Goal: Task Accomplishment & Management: Complete application form

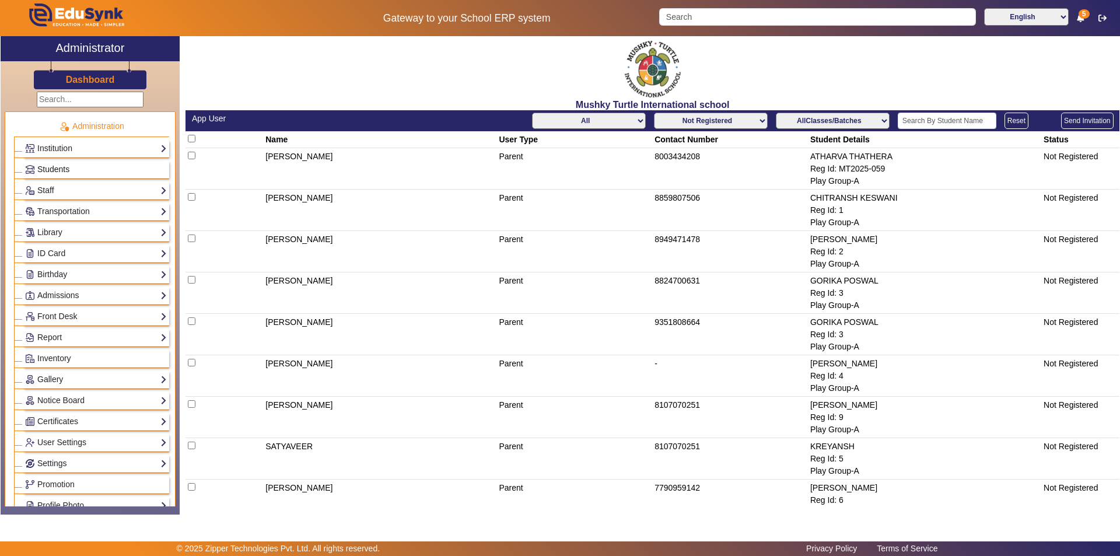
click at [75, 171] on link "Students" at bounding box center [96, 169] width 142 height 13
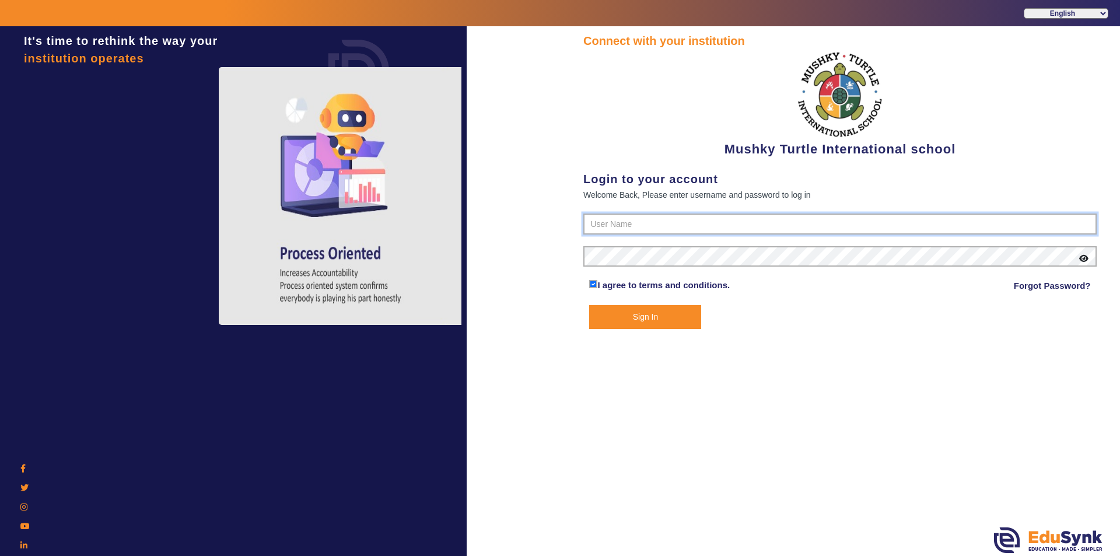
type input "9950605811"
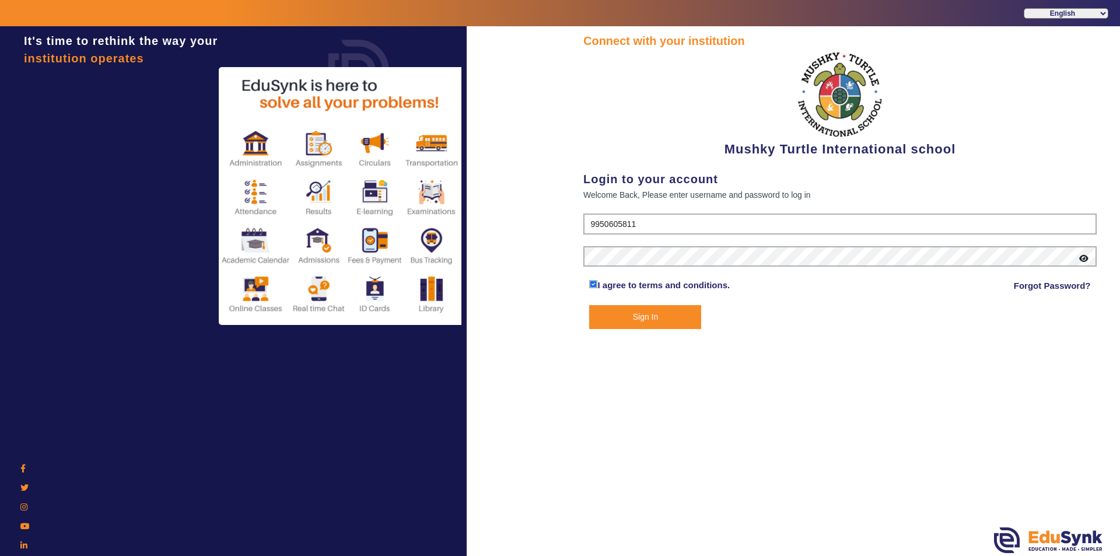
click at [659, 320] on button "Sign In" at bounding box center [645, 317] width 112 height 24
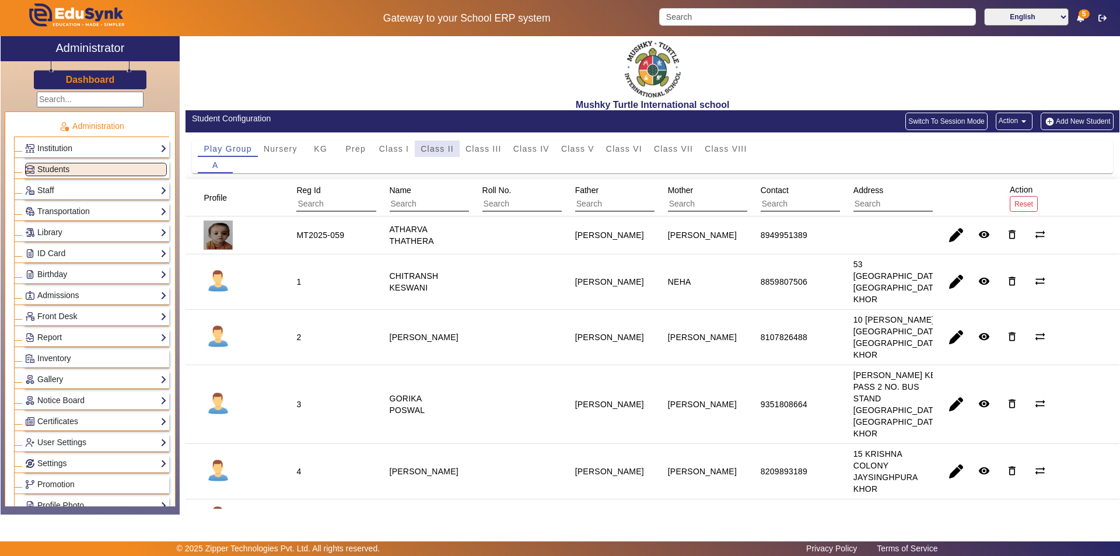
click at [442, 151] on span "Class II" at bounding box center [437, 149] width 33 height 8
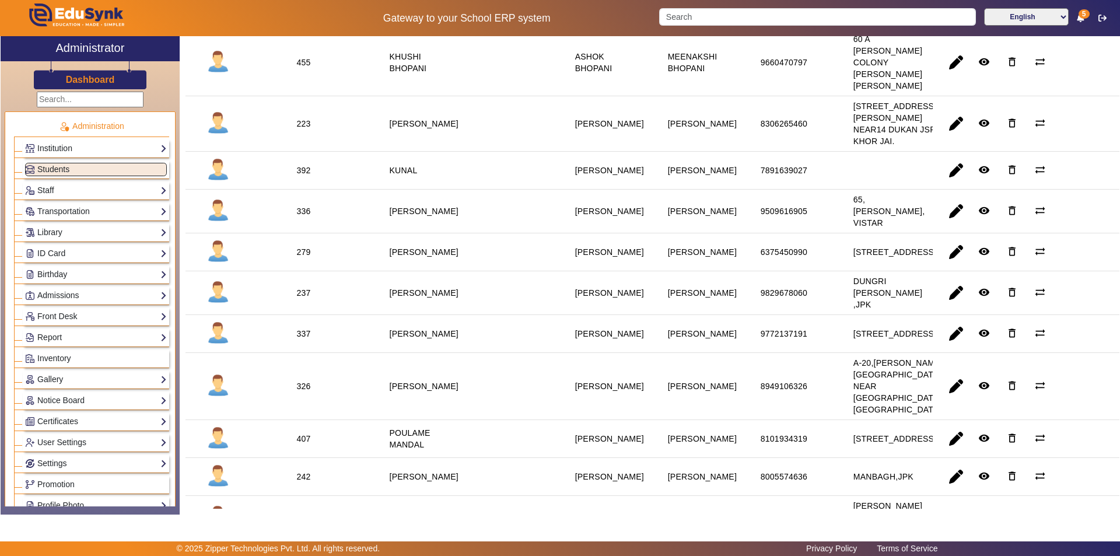
scroll to position [933, 0]
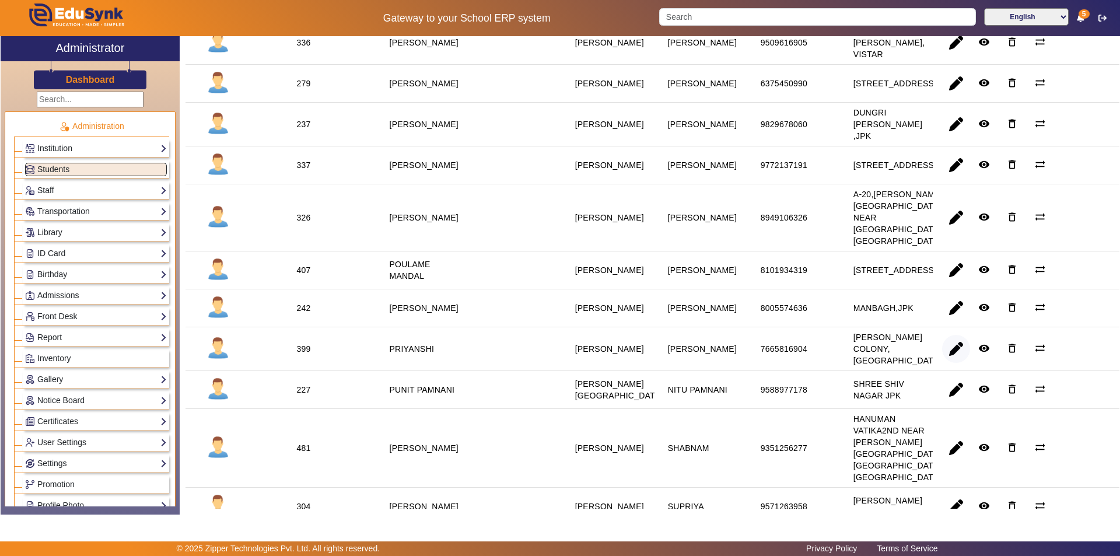
click at [954, 363] on span "button" at bounding box center [956, 349] width 28 height 28
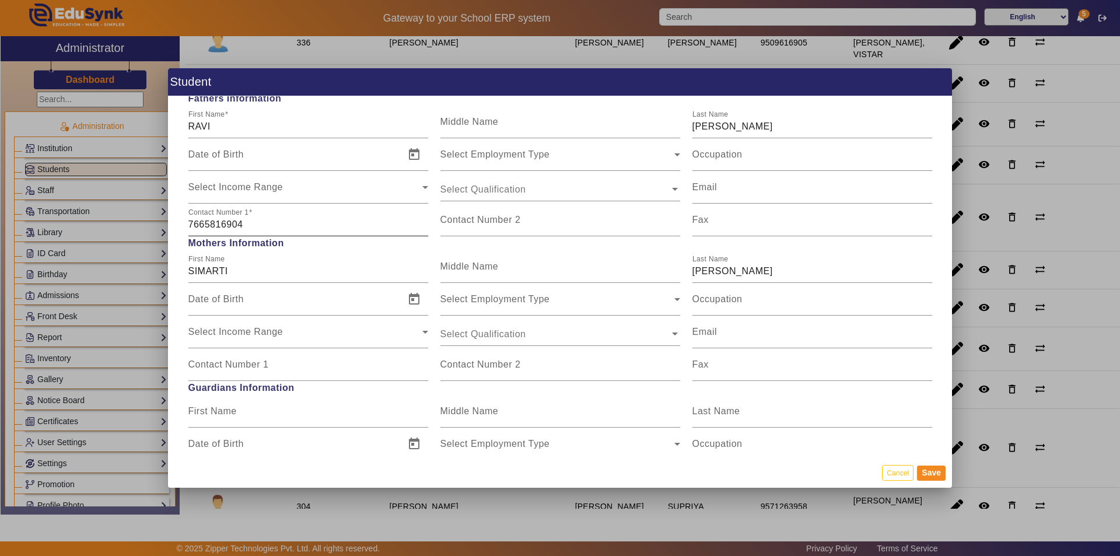
scroll to position [875, 0]
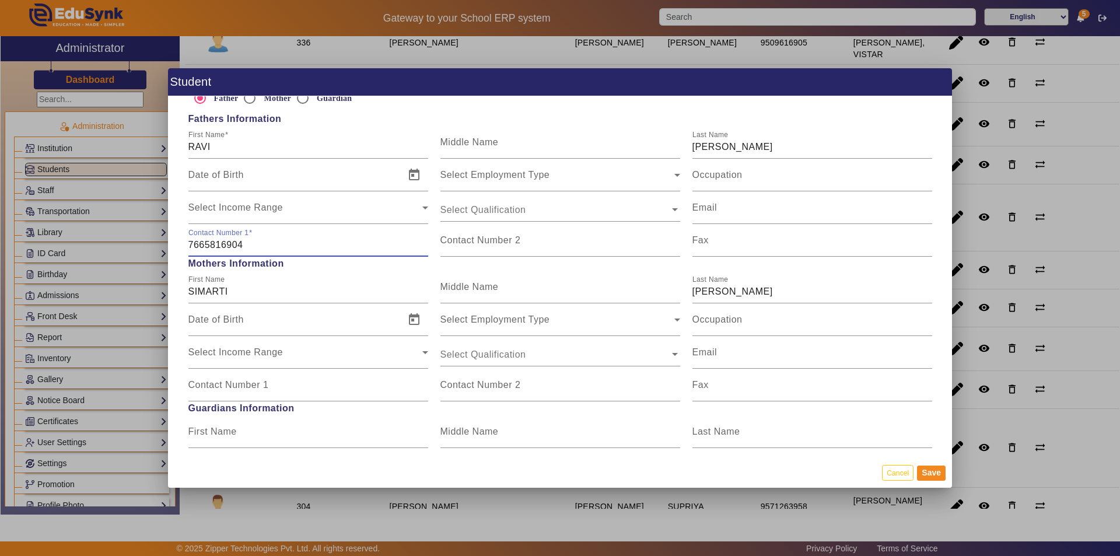
drag, startPoint x: 251, startPoint y: 248, endPoint x: 172, endPoint y: 247, distance: 78.8
click at [172, 247] on div "Personal Information First Name [PERSON_NAME] Middle Name Last Name Date of Bir…" at bounding box center [560, 276] width 784 height 361
click at [232, 387] on mat-label "Contact Number 1" at bounding box center [228, 385] width 81 height 10
click at [232, 387] on input "Contact Number 1" at bounding box center [308, 390] width 240 height 14
paste input "7665816904"
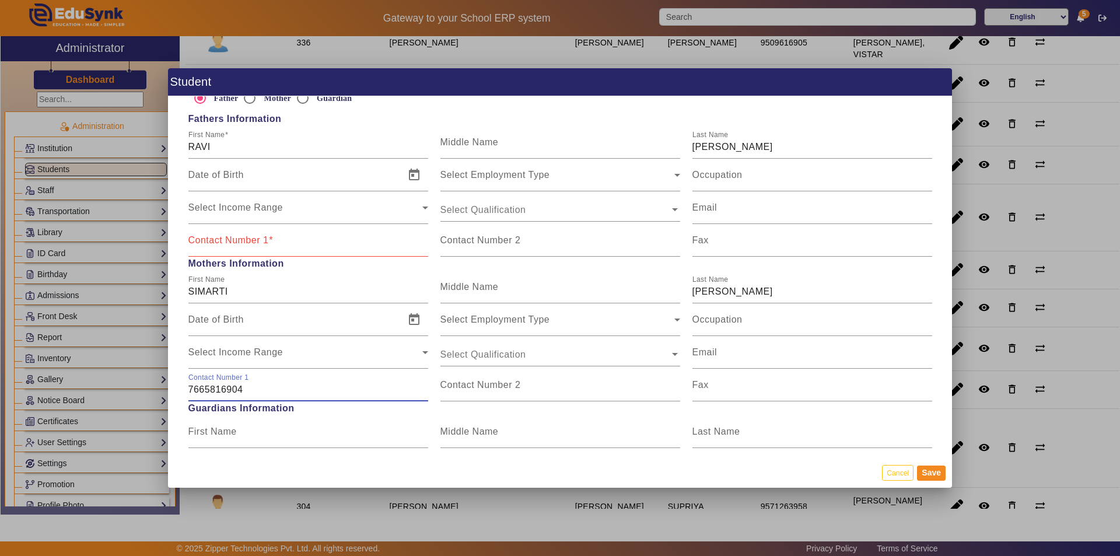
type input "7665816904"
click at [250, 246] on input "Contact Number 1" at bounding box center [308, 245] width 240 height 14
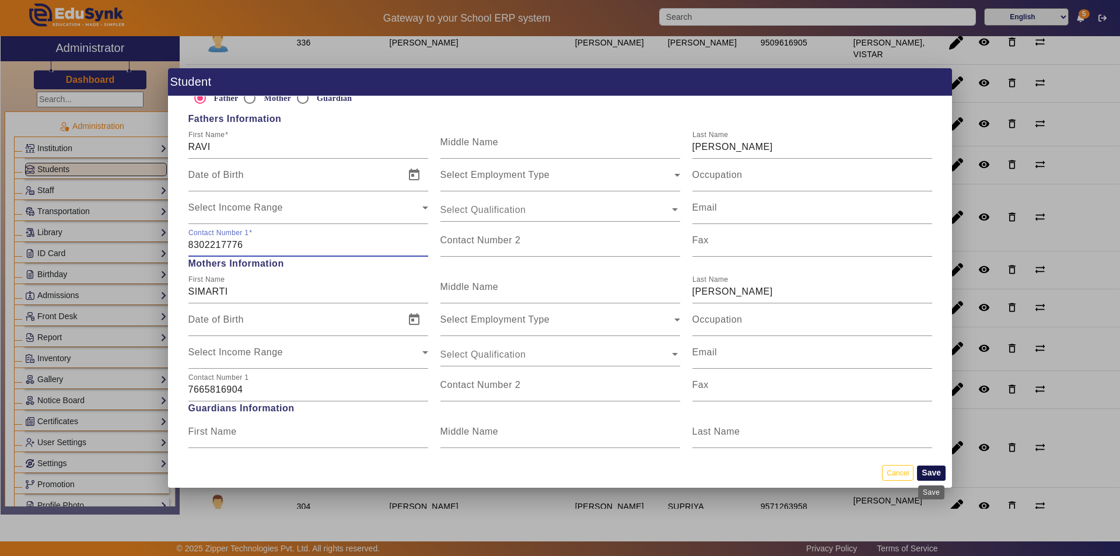
type input "8302217776"
click at [928, 473] on button "Save" at bounding box center [931, 473] width 29 height 15
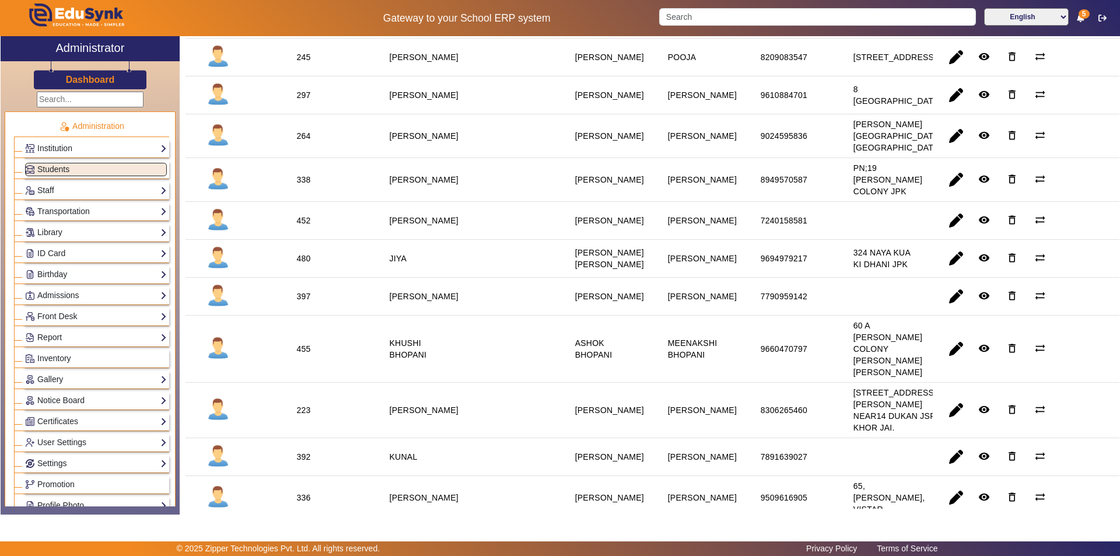
scroll to position [525, 0]
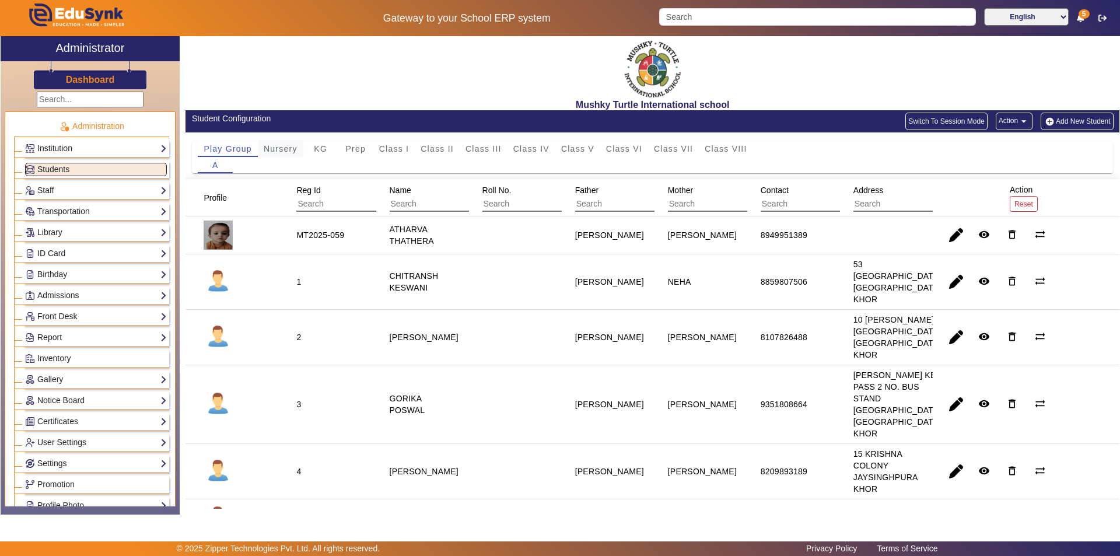
click at [279, 145] on span "Nursery" at bounding box center [281, 149] width 34 height 8
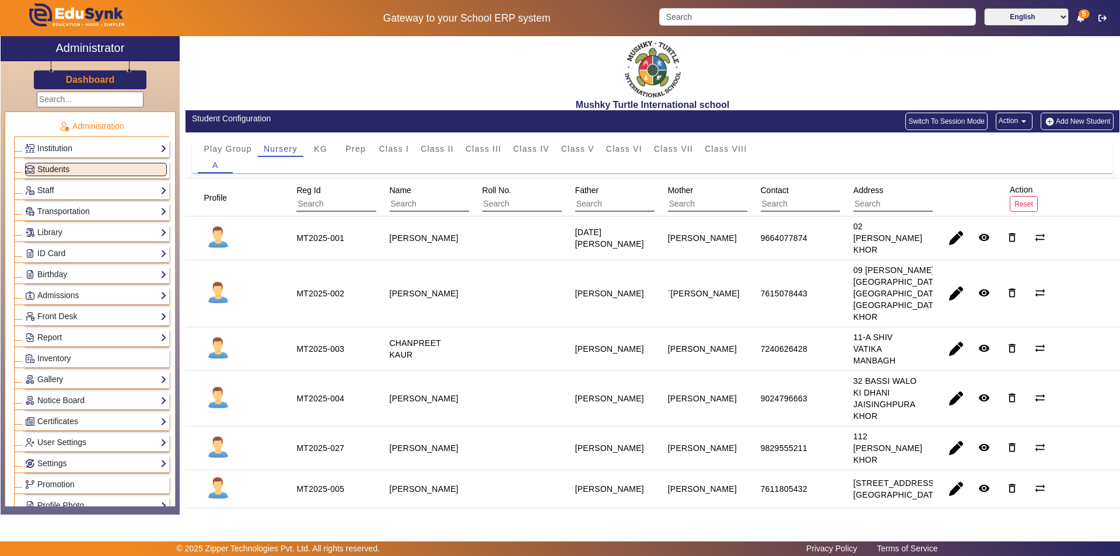
click at [136, 169] on link "Students" at bounding box center [96, 169] width 142 height 13
click at [766, 14] on input "Search" at bounding box center [817, 17] width 316 height 18
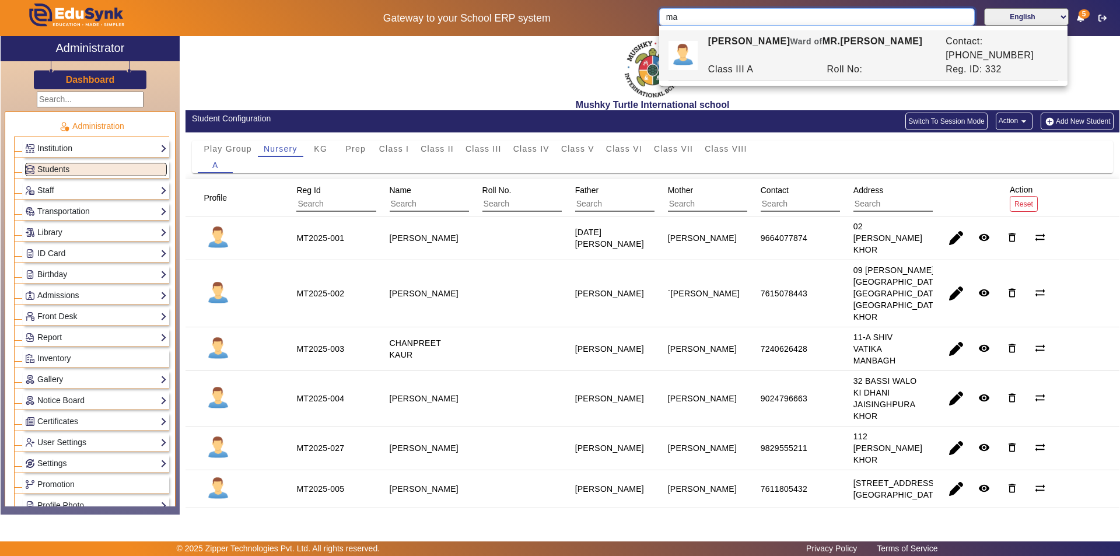
type input "m"
click at [478, 74] on div "Mushky Turtle International school" at bounding box center [653, 73] width 934 height 74
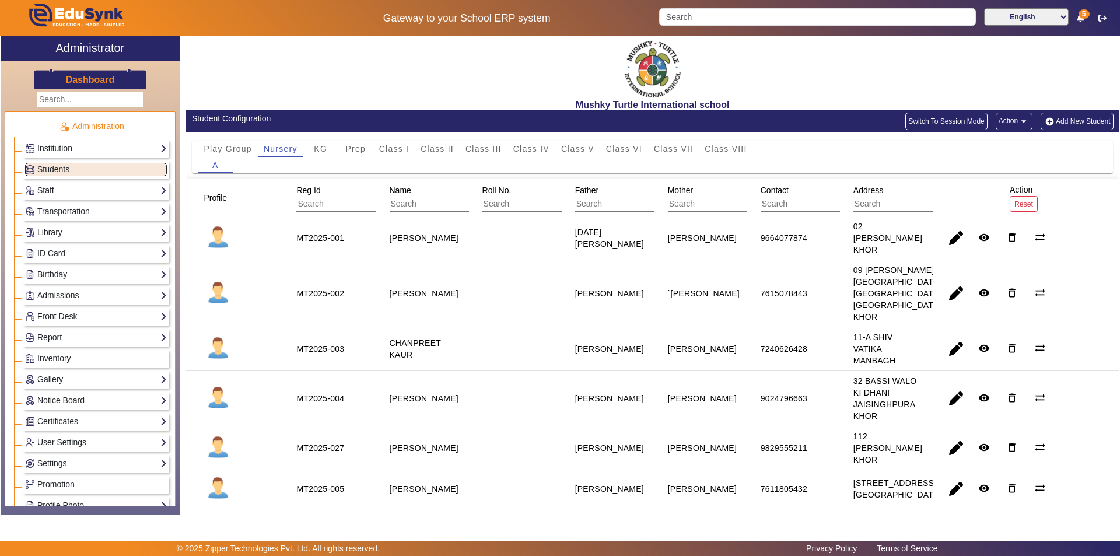
click at [1087, 121] on button "Add New Student" at bounding box center [1077, 122] width 72 height 18
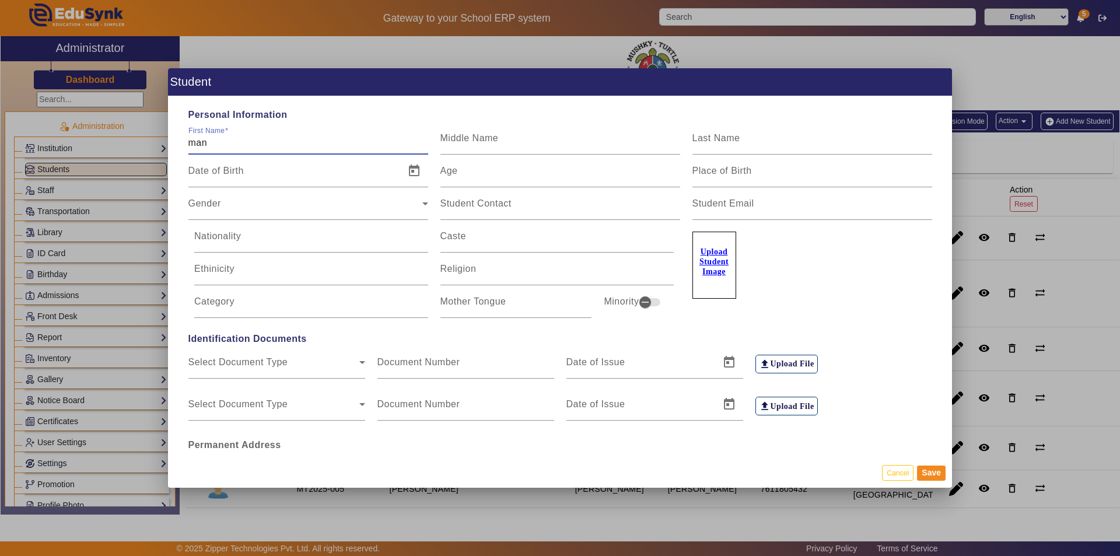
type input "MANVI"
type input "SAINI"
click at [310, 183] on div "Date of Birth" at bounding box center [292, 171] width 209 height 33
click at [412, 176] on span "Open calendar" at bounding box center [414, 171] width 28 height 28
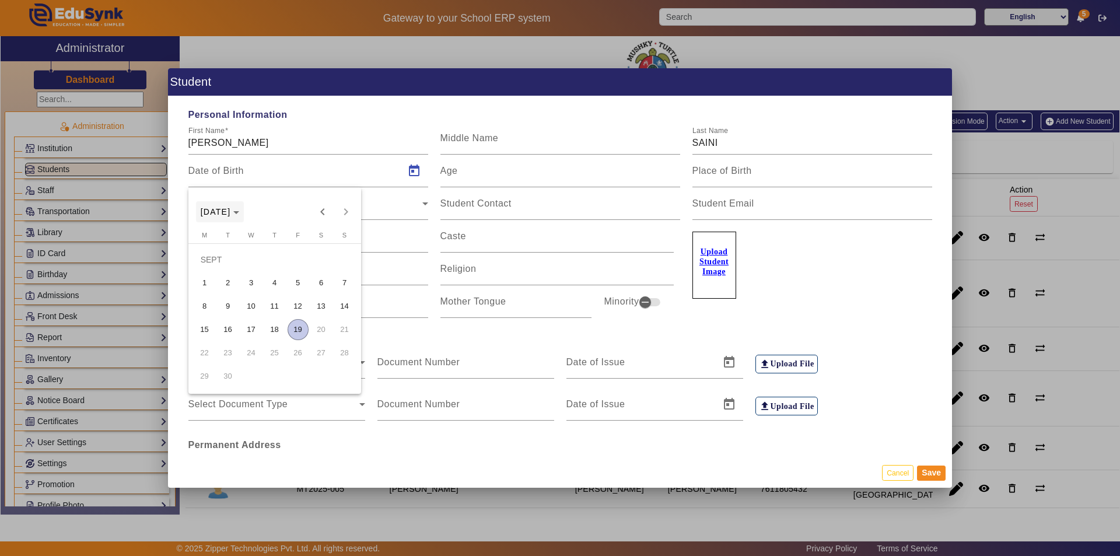
click at [231, 212] on span "SEPT 2025" at bounding box center [216, 211] width 30 height 9
click at [340, 337] on span "2021" at bounding box center [335, 341] width 37 height 21
click at [286, 318] on span "NOV" at bounding box center [295, 317] width 37 height 21
drag, startPoint x: 315, startPoint y: 349, endPoint x: 342, endPoint y: 313, distance: 45.0
click at [316, 349] on span "27" at bounding box center [321, 352] width 21 height 21
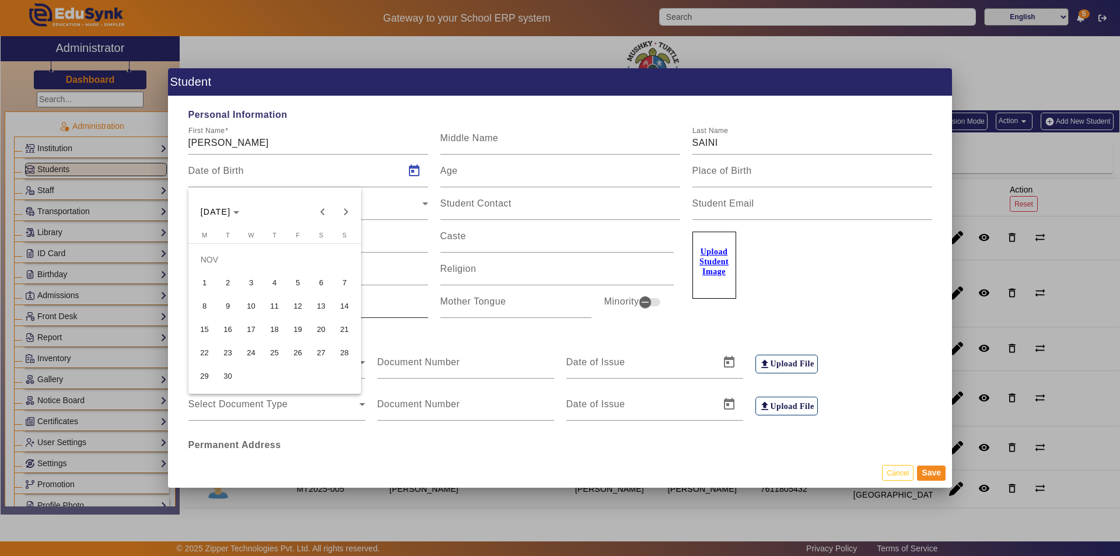
type input "27/11/2021"
type input "3 Yrs, 9 Months, 23 Days"
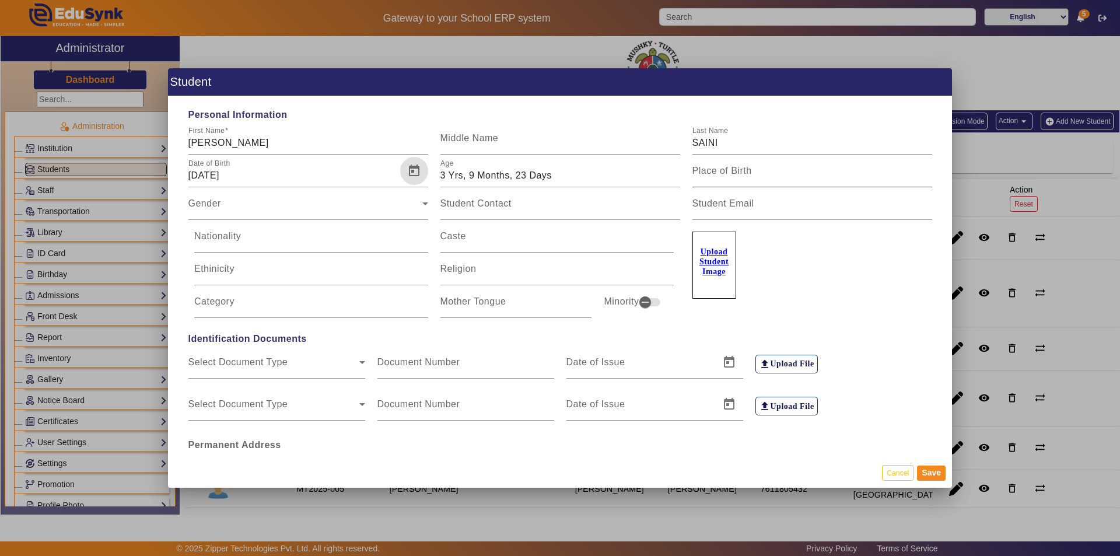
click at [726, 172] on mat-label "Place of Birth" at bounding box center [722, 171] width 60 height 10
click at [726, 172] on input "Place of Birth" at bounding box center [812, 176] width 240 height 14
type input "jaipur"
click at [319, 244] on input "Nationality" at bounding box center [311, 241] width 234 height 14
type input "INDAIN"
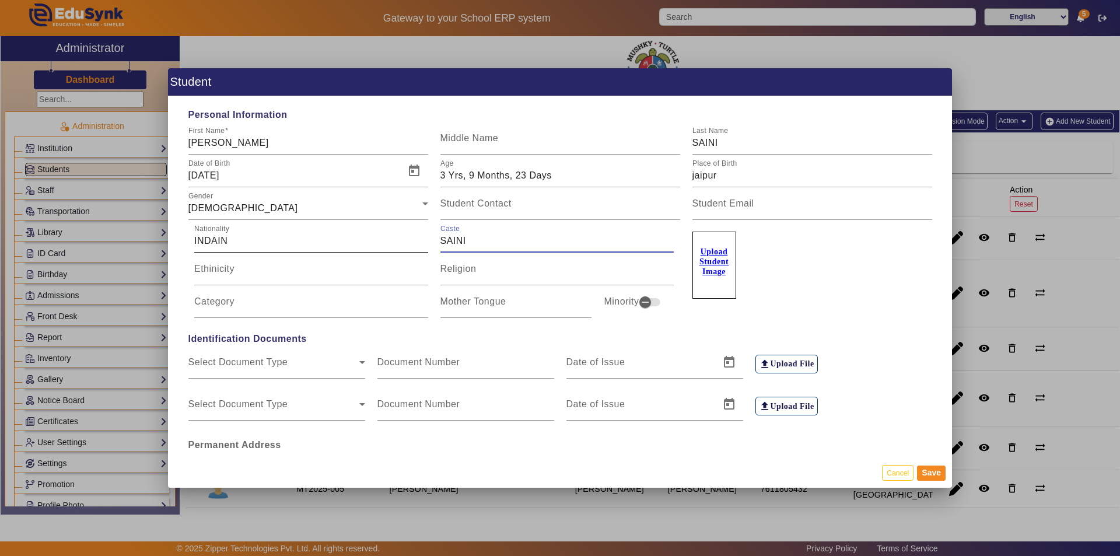
type input "SAINI"
type input "HINDU"
type input "OBC"
type input "HINDI"
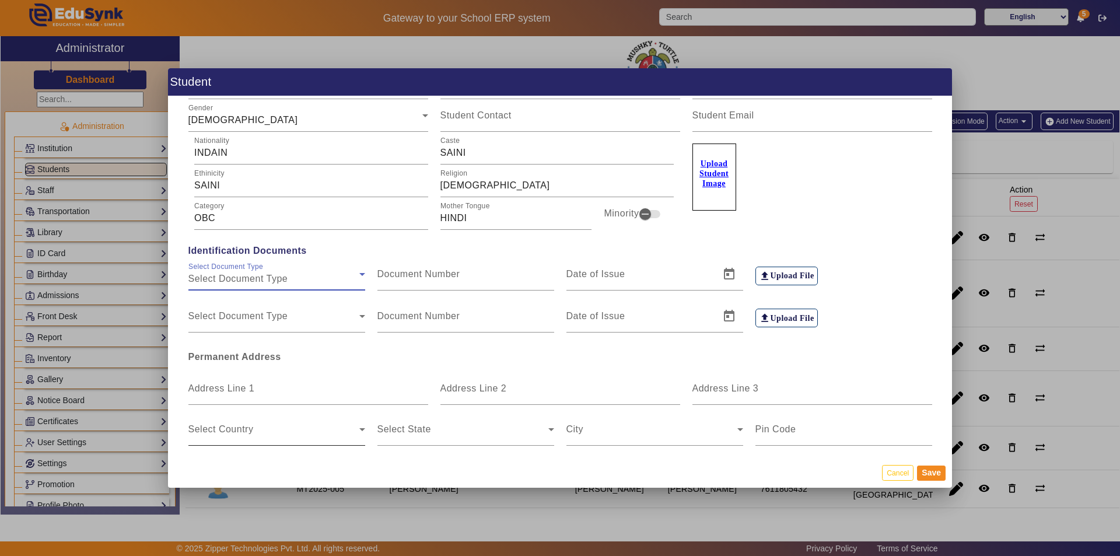
scroll to position [175, 0]
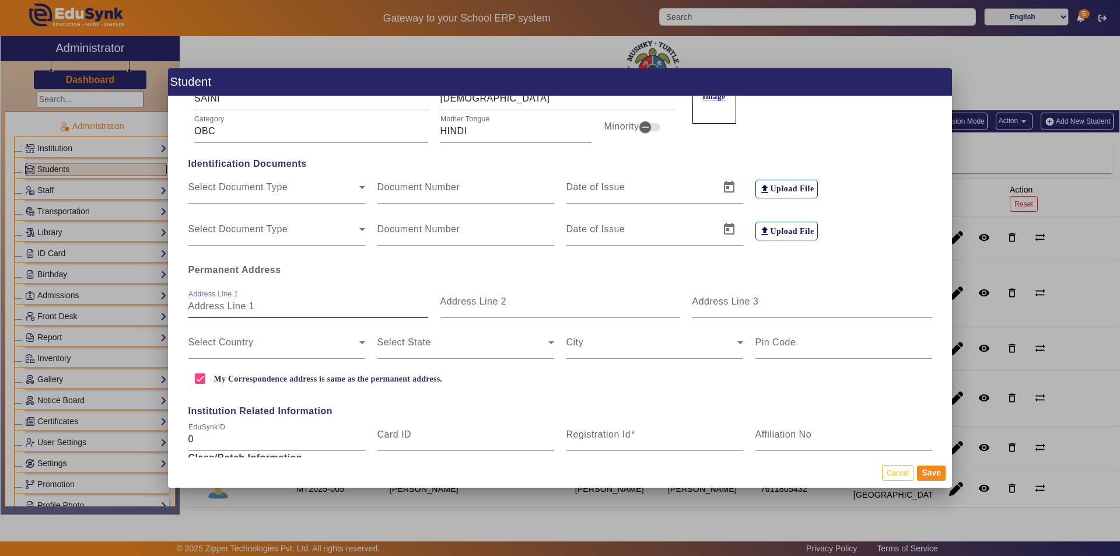
click at [262, 303] on input "Address Line 1" at bounding box center [308, 306] width 240 height 14
type input "MAYLI BA KI DHANI"
click at [503, 306] on mat-label "Address Line 2" at bounding box center [473, 301] width 67 height 10
click at [503, 306] on input "Address Line 2" at bounding box center [560, 306] width 240 height 14
type input "JAISINGHPURA KHOR"
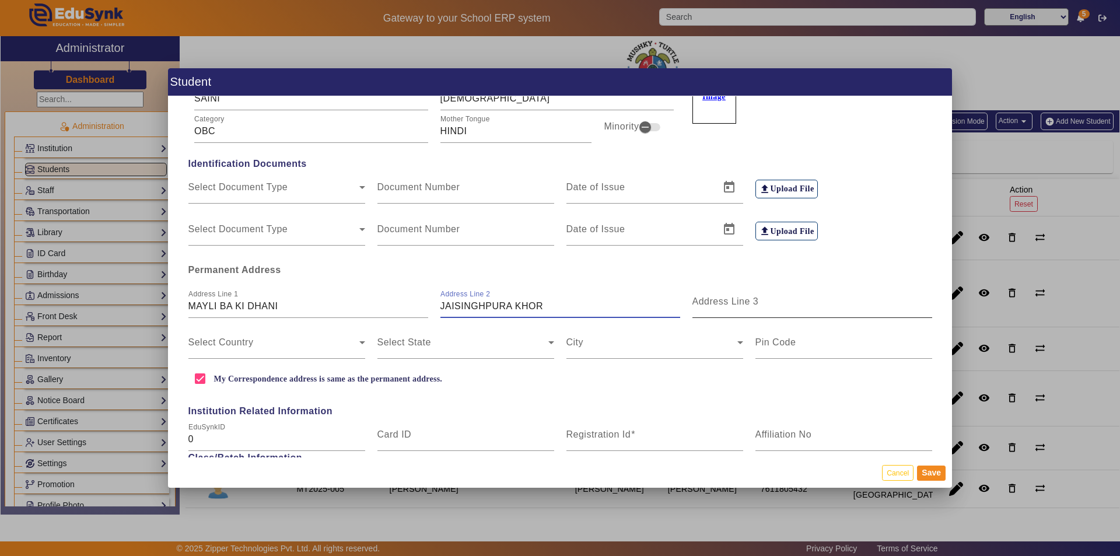
click at [759, 306] on input "Address Line 3" at bounding box center [812, 306] width 240 height 14
type input "JAIPUR"
click at [296, 346] on span at bounding box center [273, 347] width 171 height 14
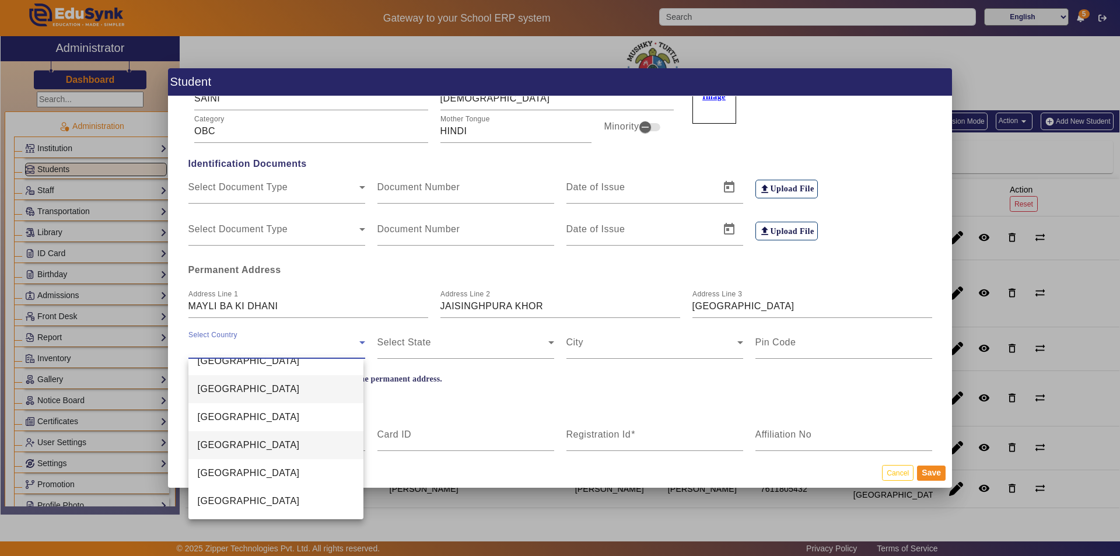
scroll to position [2761, 0]
click at [279, 419] on mat-option "India" at bounding box center [276, 417] width 176 height 28
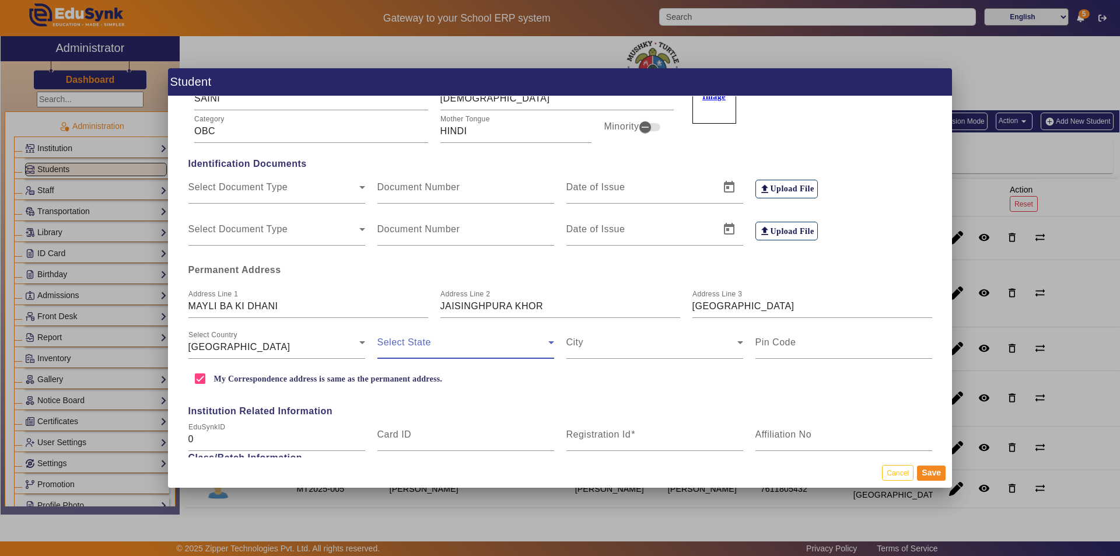
click at [444, 351] on span at bounding box center [462, 347] width 171 height 14
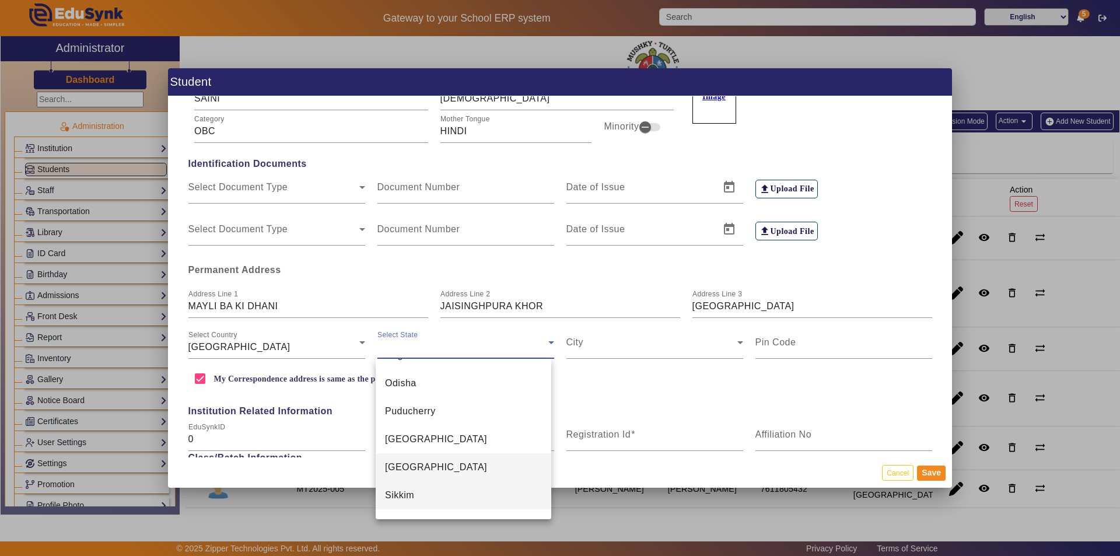
scroll to position [715, 0]
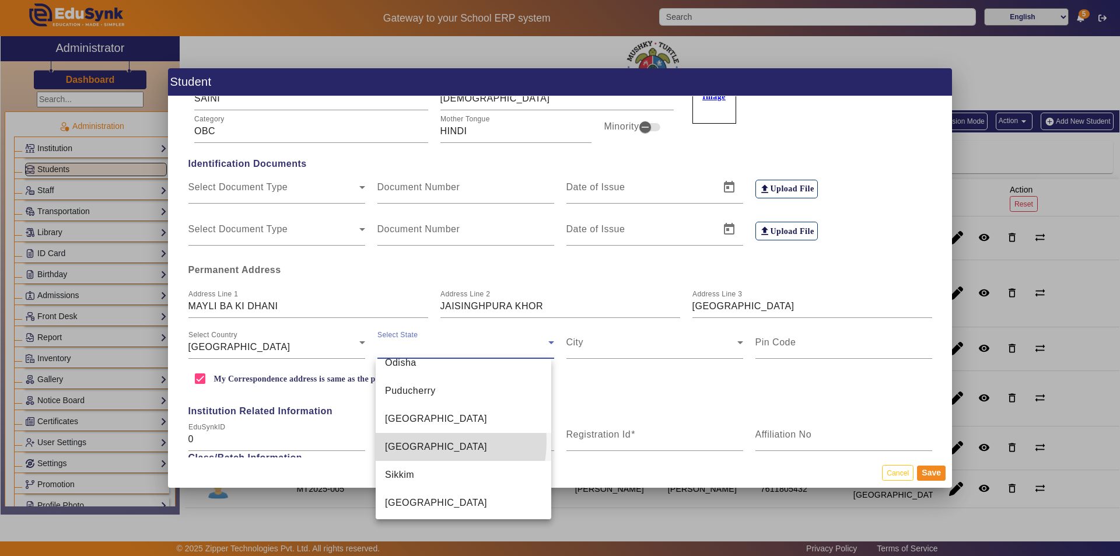
click at [417, 441] on span "Rajasthan" at bounding box center [436, 447] width 102 height 14
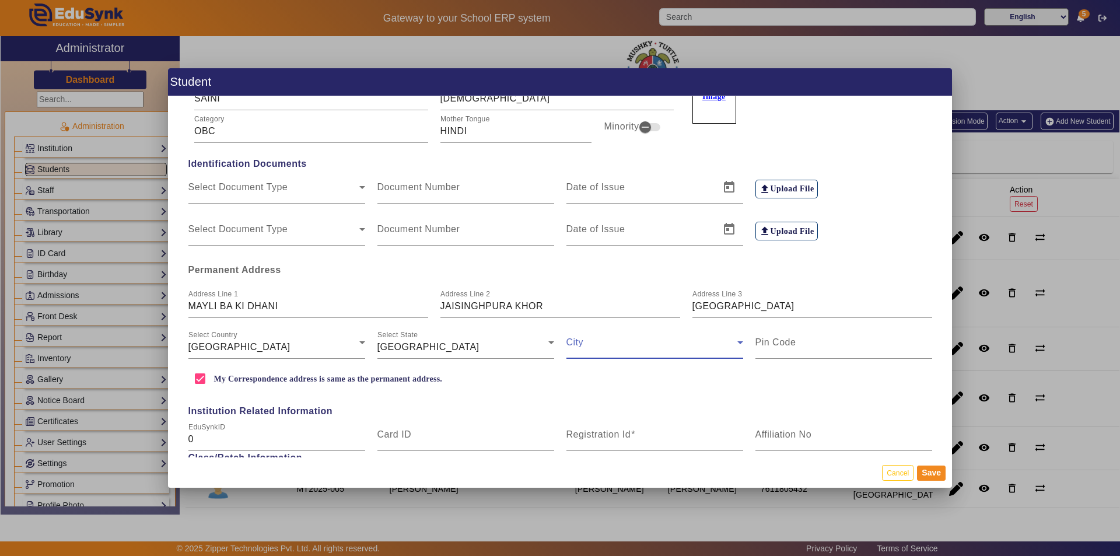
click at [641, 340] on span at bounding box center [651, 347] width 171 height 14
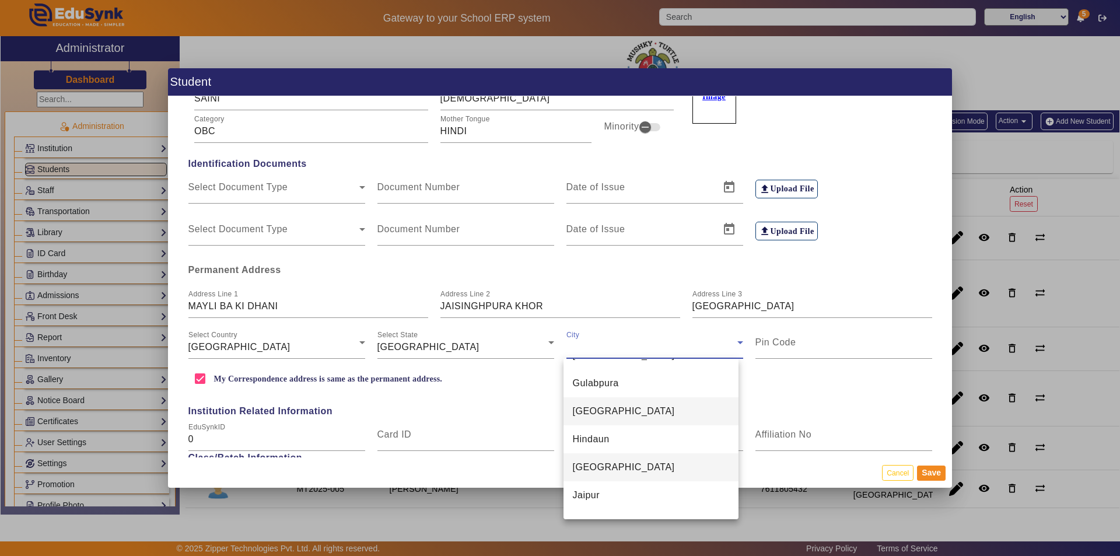
scroll to position [1779, 0]
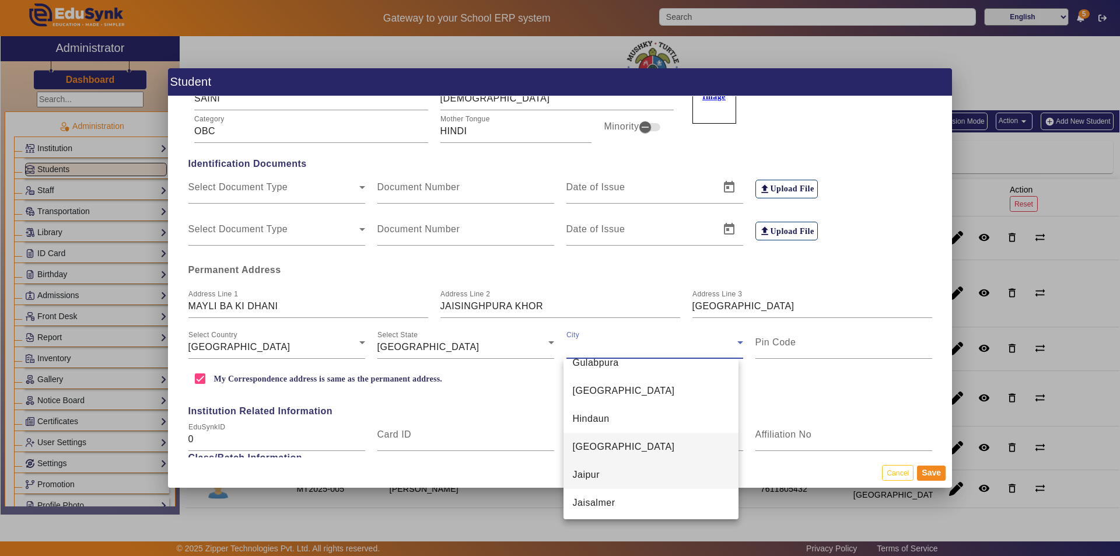
click at [627, 472] on mat-option "Jaipur" at bounding box center [652, 475] width 176 height 28
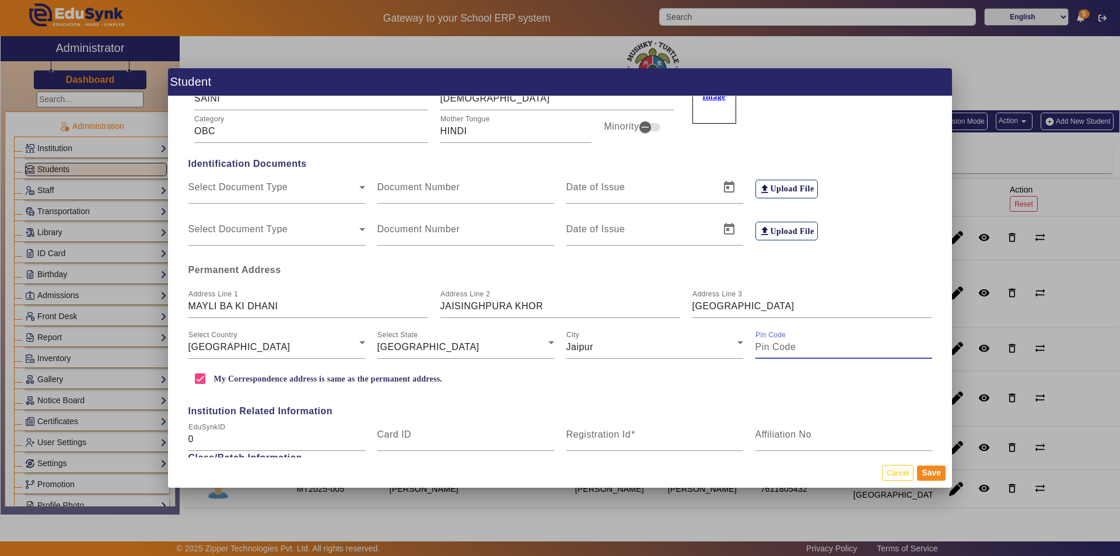
click at [783, 349] on input "Pin Code" at bounding box center [843, 347] width 177 height 14
type input "302027"
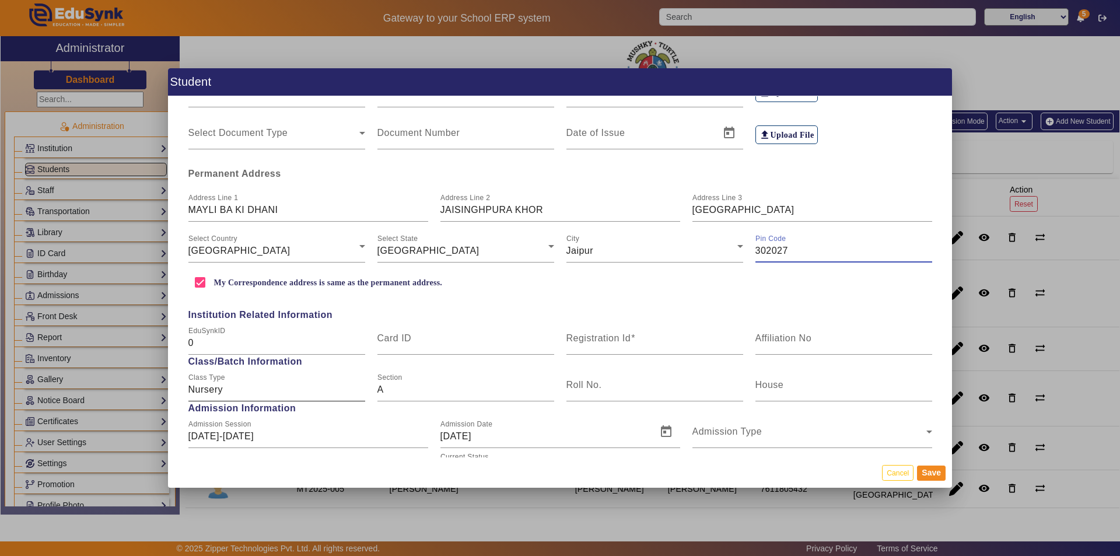
scroll to position [292, 0]
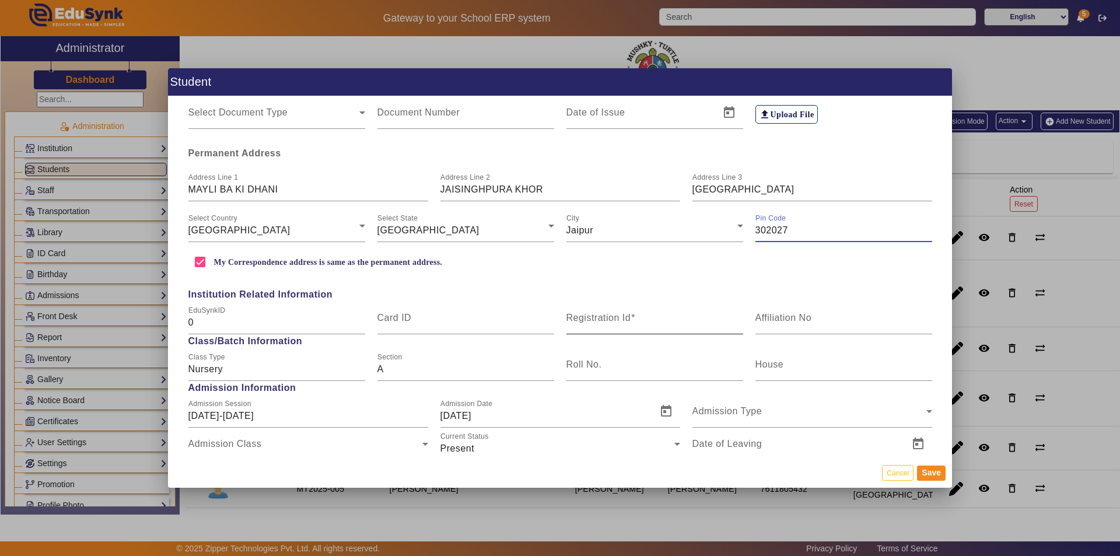
click at [589, 321] on mat-label "Registration Id" at bounding box center [598, 318] width 65 height 10
click at [589, 321] on input "Registration Id" at bounding box center [654, 323] width 177 height 14
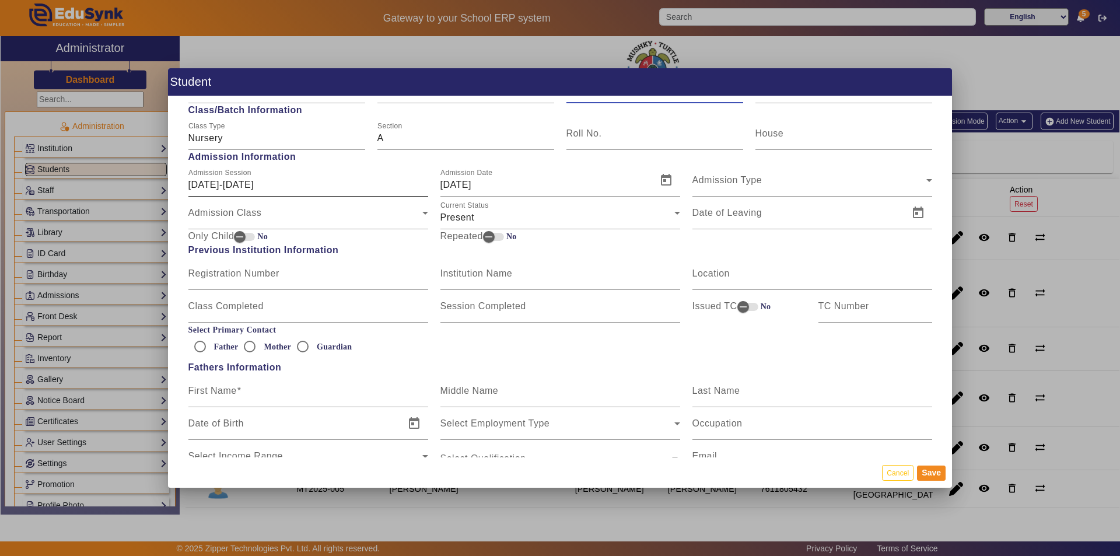
scroll to position [525, 0]
type input "MT/2025-26"
click at [663, 176] on span "Open calendar" at bounding box center [666, 178] width 28 height 28
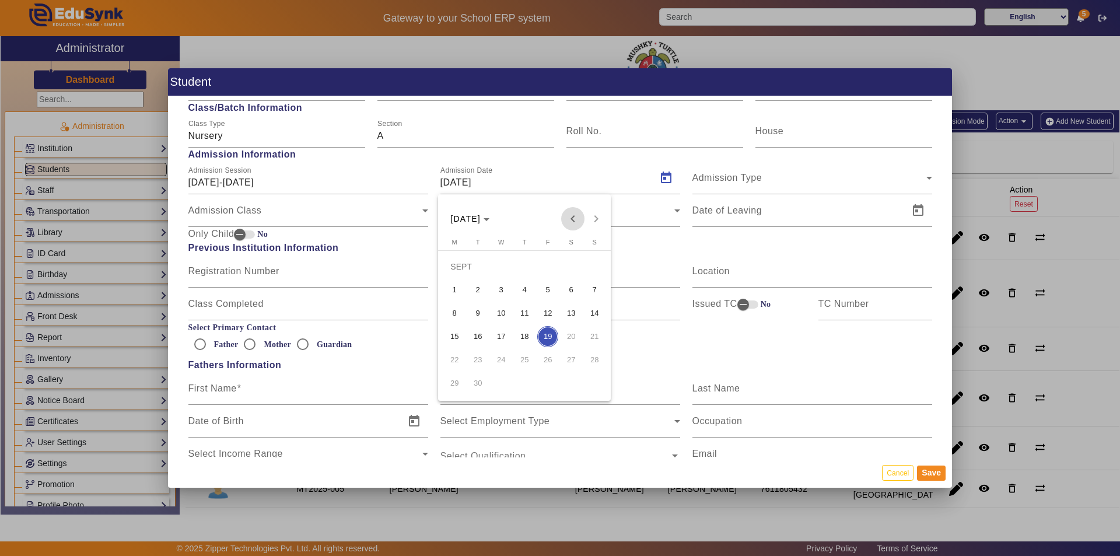
click at [567, 221] on span "Previous month" at bounding box center [572, 218] width 23 height 23
click at [579, 219] on span "Previous month" at bounding box center [572, 218] width 23 height 23
click at [594, 214] on span "Next month" at bounding box center [596, 218] width 23 height 23
click at [499, 336] on span "20" at bounding box center [501, 336] width 21 height 21
type input "20/08/2025"
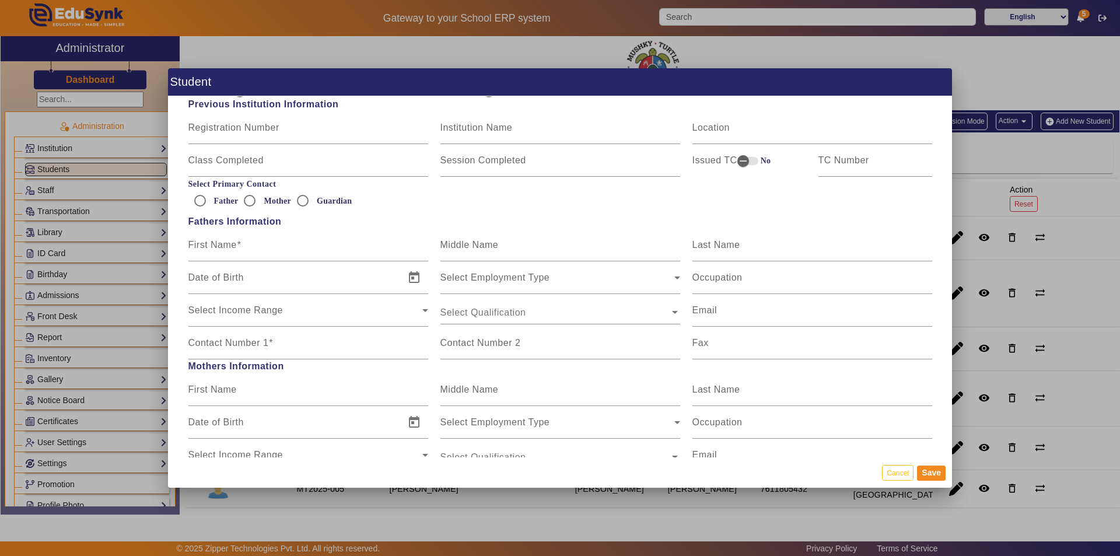
scroll to position [700, 0]
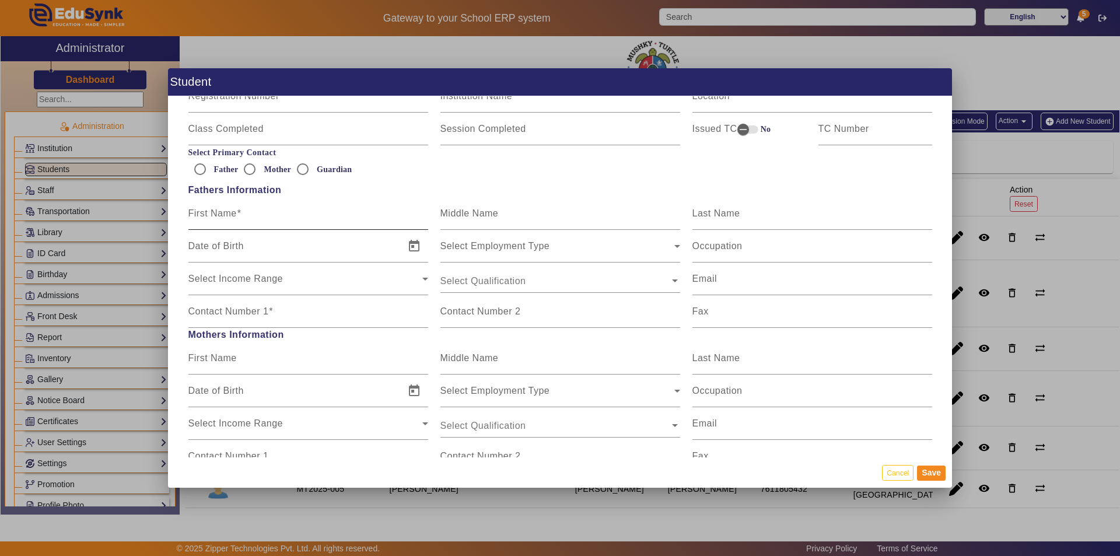
click at [292, 221] on input "First Name" at bounding box center [308, 218] width 240 height 14
type input "DEVI"
type input "LAL"
type input "SAINI"
click at [244, 321] on input "Contact Number 1" at bounding box center [308, 316] width 240 height 14
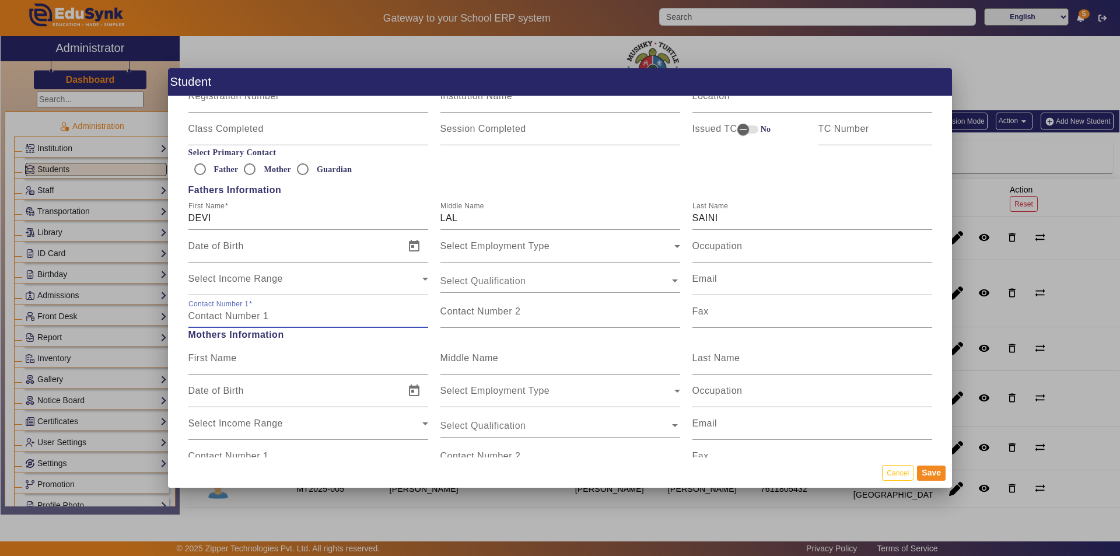
paste input "7976093492"
type input "7976093492"
click at [277, 368] on input "First Name" at bounding box center [308, 363] width 240 height 14
type input "KIRAN"
type input "D"
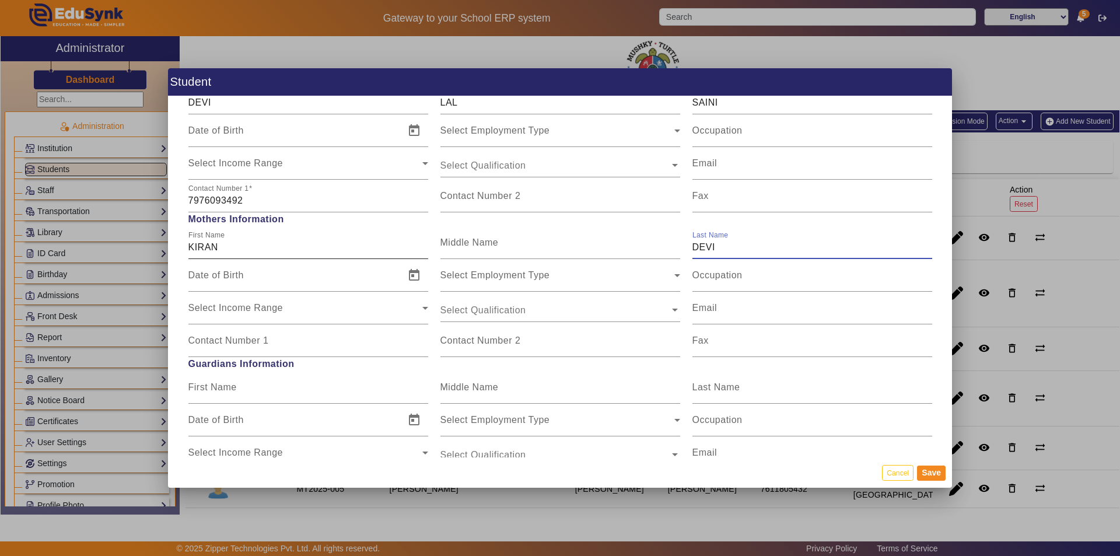
scroll to position [817, 0]
type input "DEVI"
click at [292, 350] on input "Contact Number 1" at bounding box center [308, 344] width 240 height 14
paste input "9636371574"
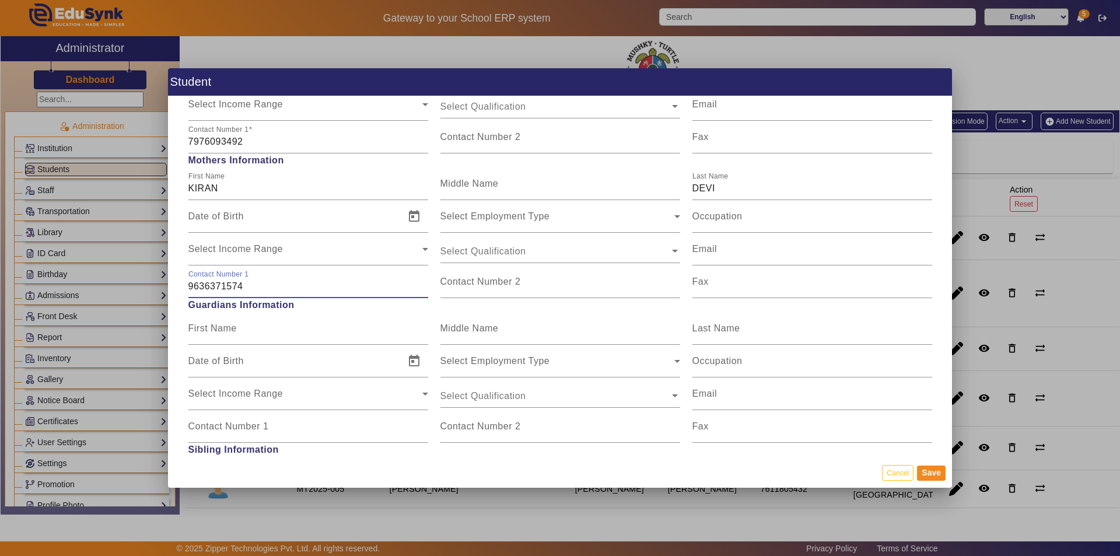
scroll to position [875, 0]
type input "9636371574"
click at [935, 474] on button "Save" at bounding box center [931, 473] width 29 height 15
